Goal: Task Accomplishment & Management: Use online tool/utility

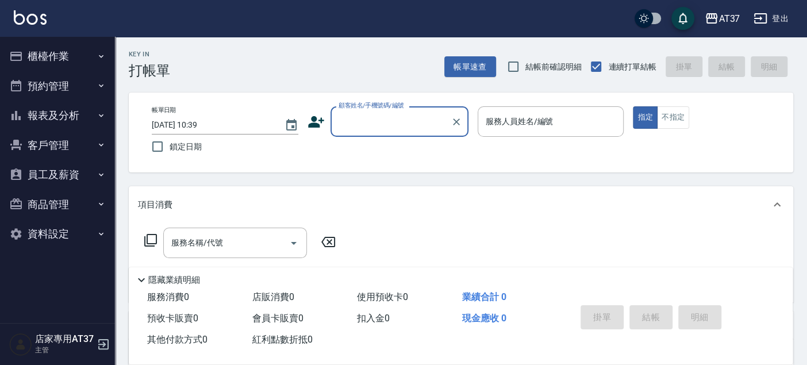
click at [8, 56] on button "櫃檯作業" at bounding box center [58, 56] width 106 height 30
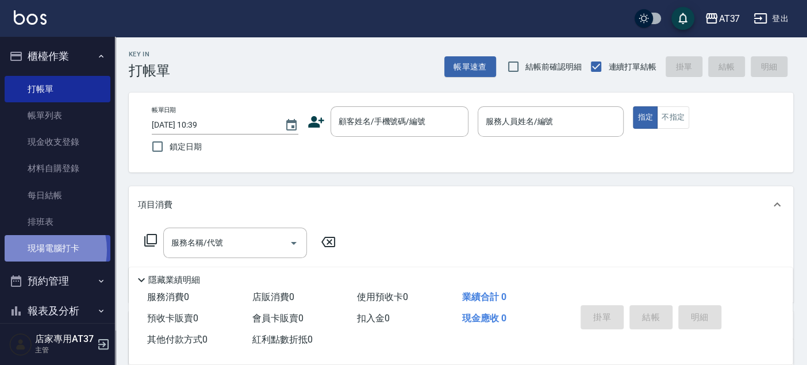
click at [33, 250] on link "現場電腦打卡" at bounding box center [58, 248] width 106 height 26
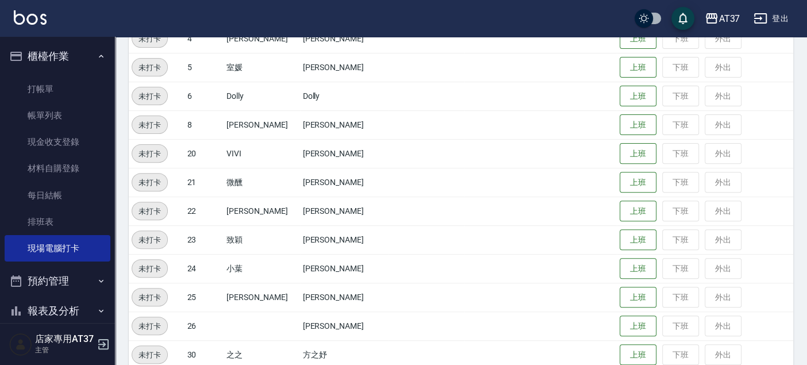
scroll to position [191, 0]
click at [620, 297] on button "上班" at bounding box center [638, 296] width 37 height 20
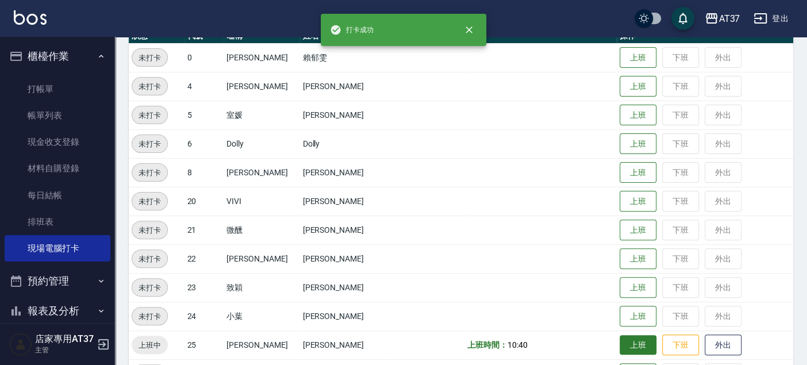
scroll to position [64, 0]
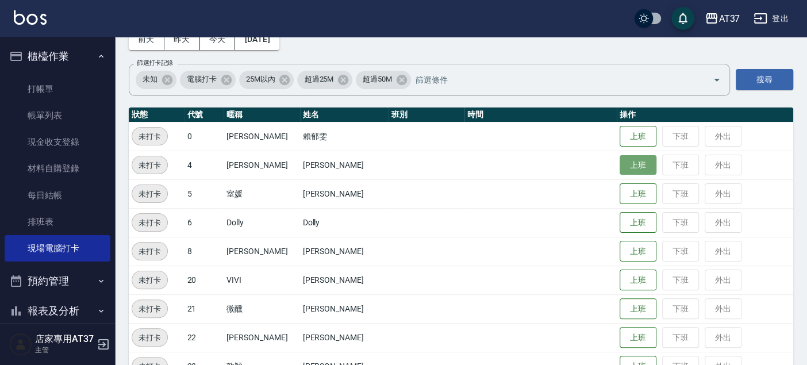
click at [632, 162] on button "上班" at bounding box center [638, 165] width 37 height 20
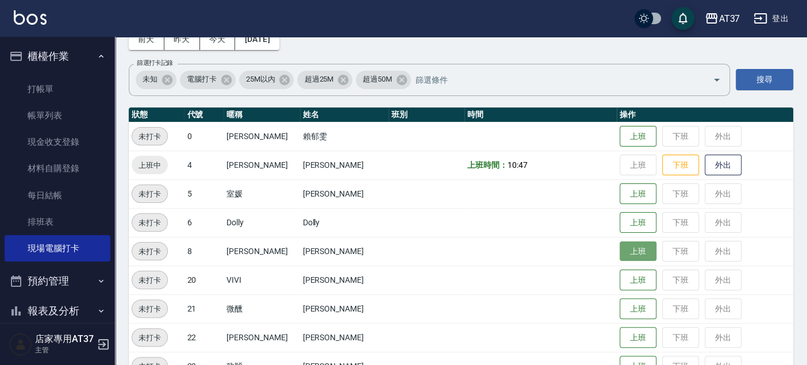
click at [632, 243] on button "上班" at bounding box center [638, 251] width 37 height 20
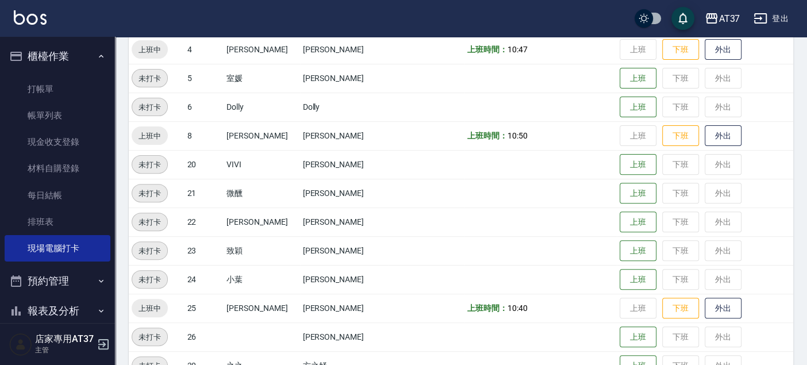
scroll to position [191, 0]
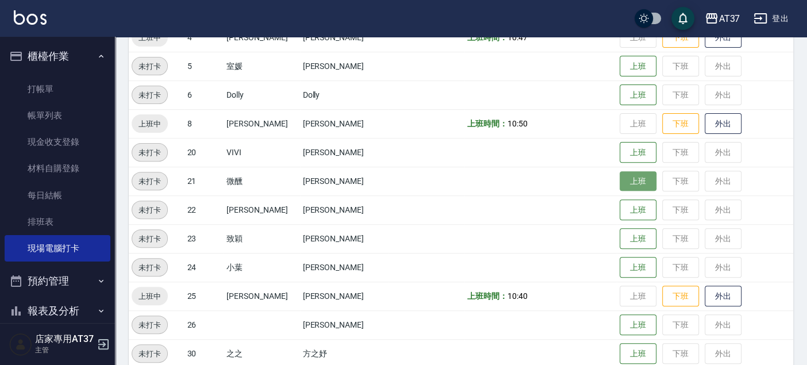
click at [620, 175] on button "上班" at bounding box center [638, 181] width 37 height 20
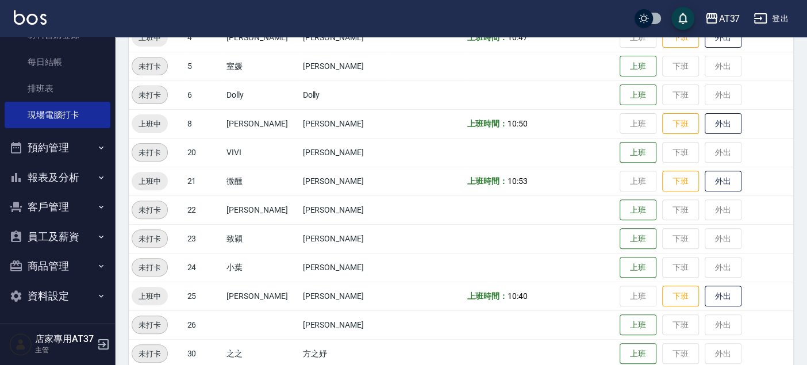
scroll to position [319, 0]
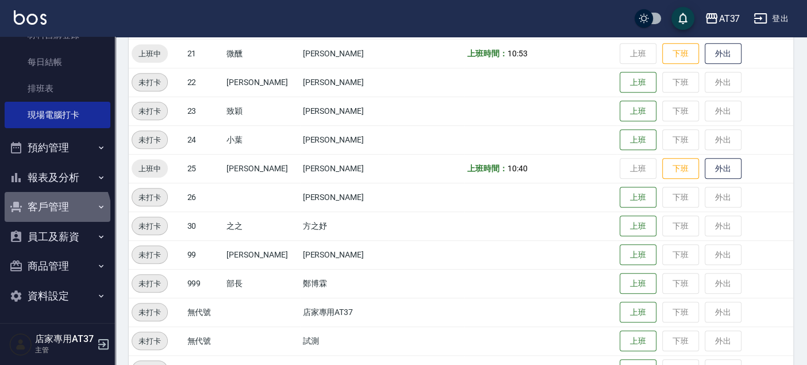
click at [55, 211] on button "客戶管理" at bounding box center [58, 207] width 106 height 30
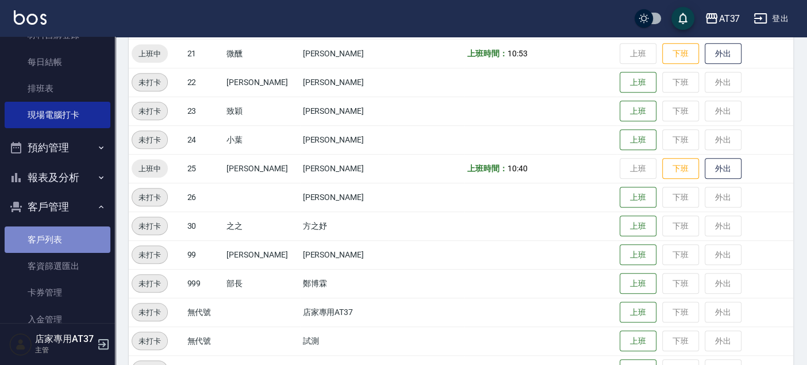
click at [65, 235] on link "客戶列表" at bounding box center [58, 240] width 106 height 26
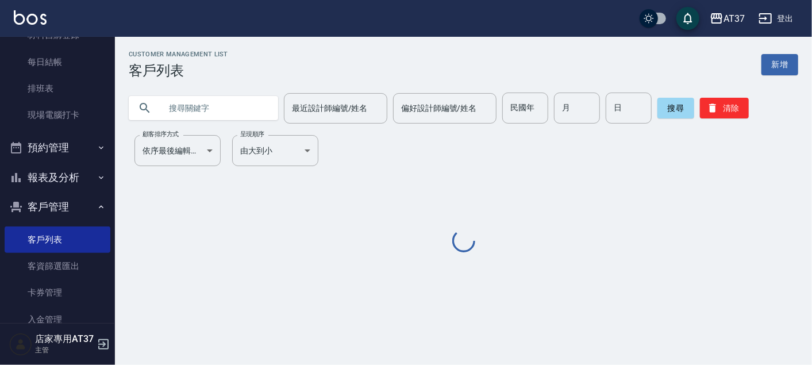
click at [210, 105] on input "text" at bounding box center [215, 108] width 108 height 31
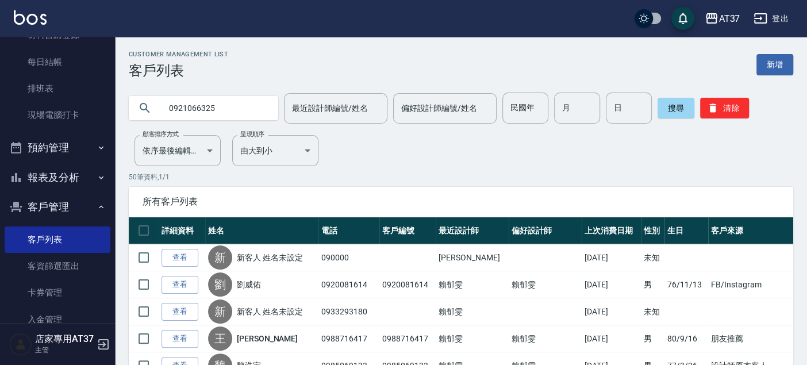
type input "0921066325"
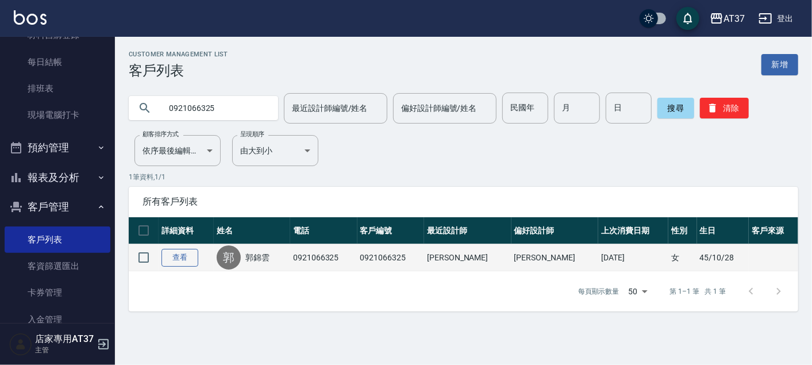
click at [178, 255] on link "查看" at bounding box center [180, 258] width 37 height 18
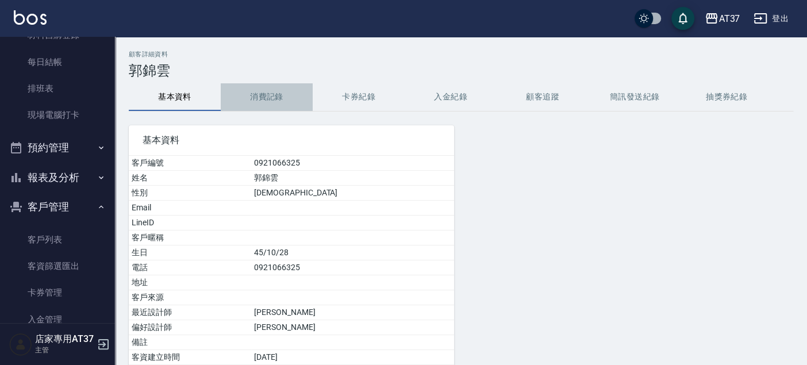
click at [255, 102] on button "消費記錄" at bounding box center [267, 97] width 92 height 28
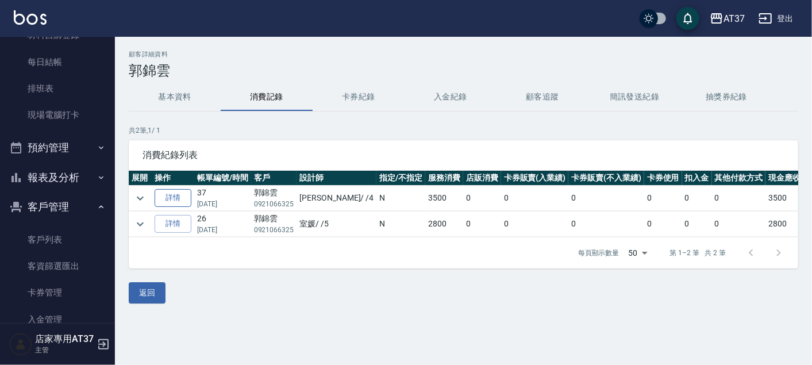
click at [174, 199] on link "詳情" at bounding box center [173, 198] width 37 height 18
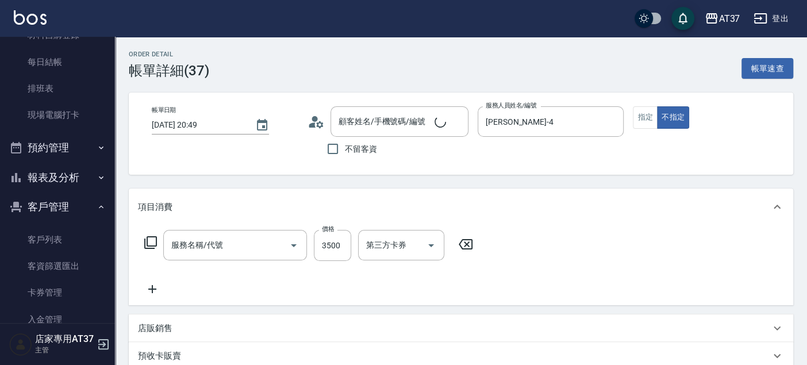
type input "[DATE] 20:49"
type input "[PERSON_NAME]-4"
type input "[PERSON_NAME]/0921066325/0921066325"
type input "網路 燙/染(335)"
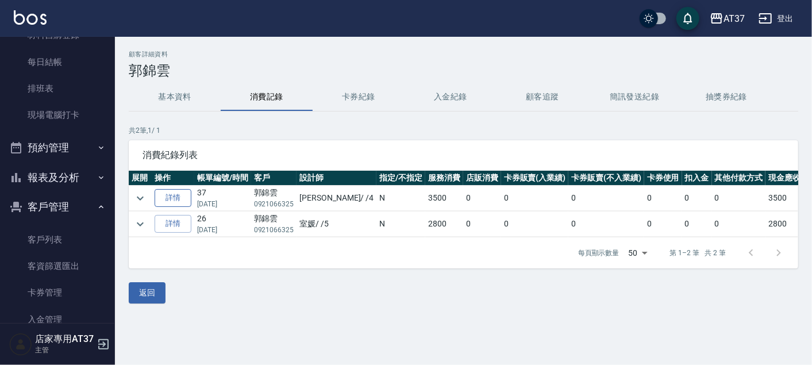
click at [187, 196] on link "詳情" at bounding box center [173, 198] width 37 height 18
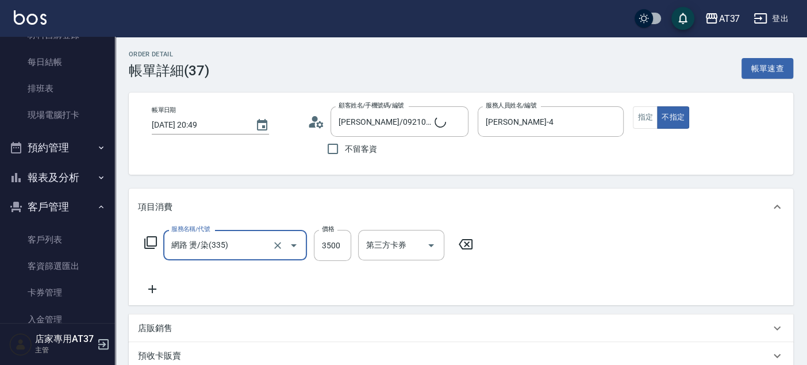
type input "[PERSON_NAME]/0921066325/0921066325"
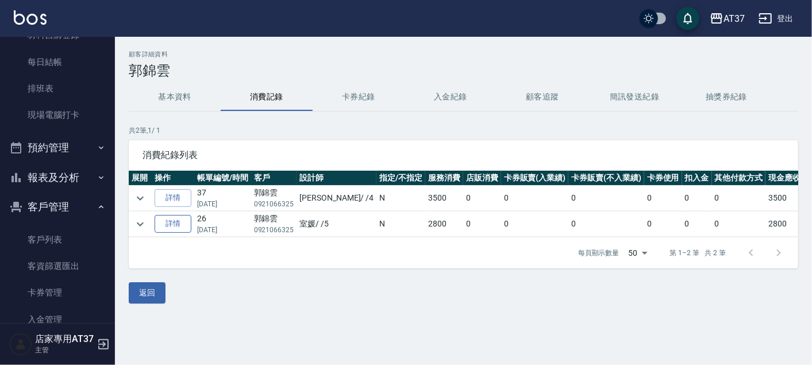
click at [185, 224] on link "詳情" at bounding box center [173, 224] width 37 height 18
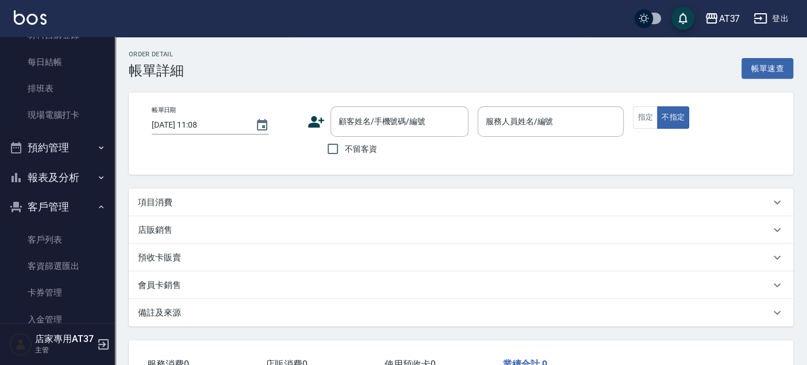
type input "[DATE] 19:07"
type input "室媛-5"
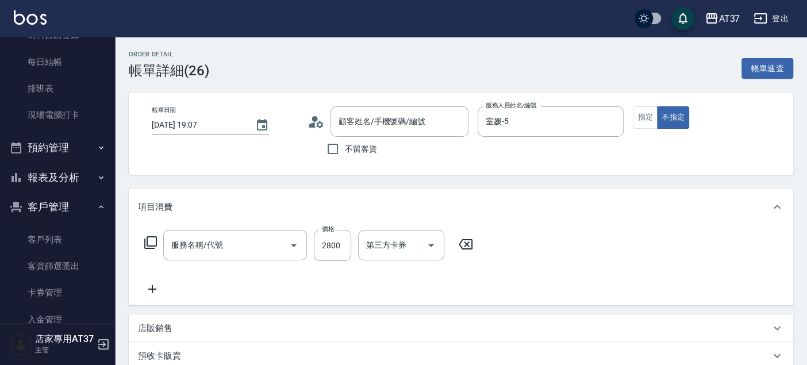
type input "嚴選離子餐(308)"
type input "[PERSON_NAME]/0921066325/0921066325"
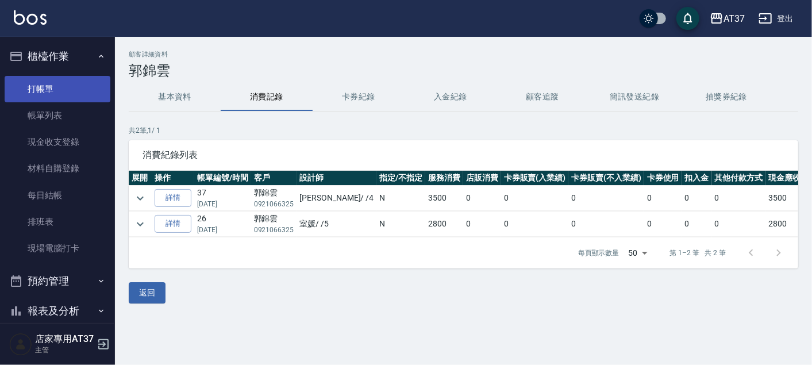
click at [51, 90] on link "打帳單" at bounding box center [58, 89] width 106 height 26
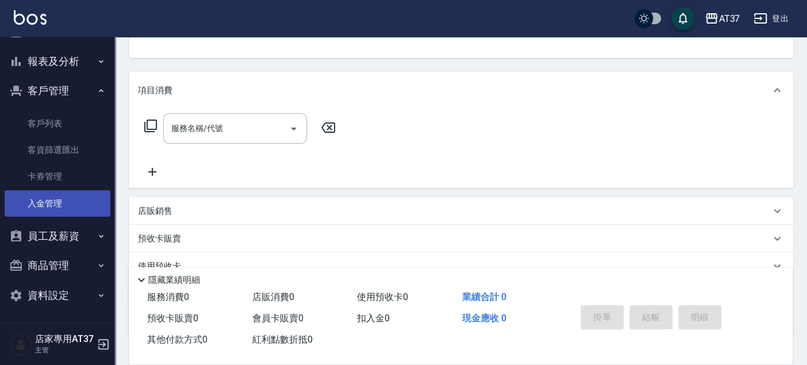
scroll to position [193, 0]
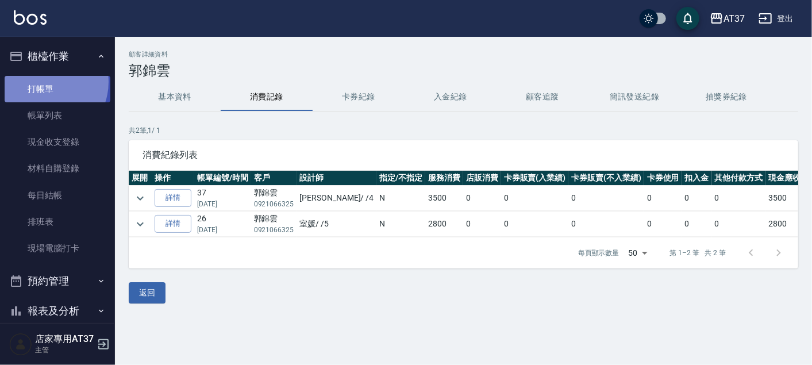
click at [43, 82] on link "打帳單" at bounding box center [58, 89] width 106 height 26
